Goal: Find specific page/section: Find specific page/section

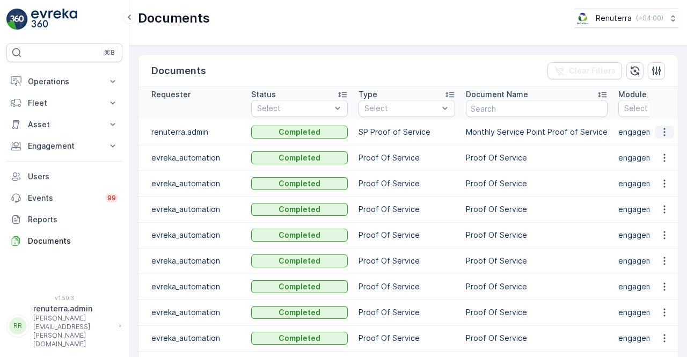
click at [659, 135] on icon "button" at bounding box center [664, 132] width 11 height 11
click at [660, 150] on span "See Details" at bounding box center [660, 147] width 41 height 11
click at [661, 135] on icon "button" at bounding box center [664, 132] width 11 height 11
click at [661, 144] on span "See Details" at bounding box center [660, 147] width 41 height 11
